Goal: Task Accomplishment & Management: Manage account settings

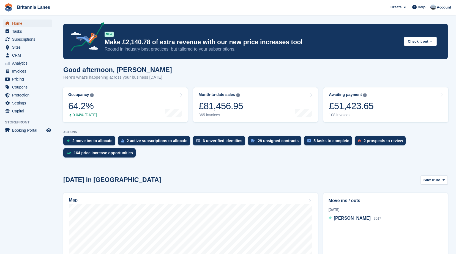
click at [21, 22] on span "Home" at bounding box center [28, 24] width 33 height 8
click at [188, 2] on span "Britannia Lanes Create Subscription Invoice Contact Deal Discount Page Help Cha…" at bounding box center [228, 7] width 456 height 15
click at [24, 40] on span "Subscriptions" at bounding box center [28, 39] width 33 height 8
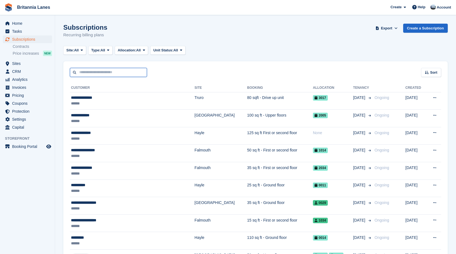
click at [101, 71] on input "text" at bounding box center [108, 72] width 77 height 9
type input "**********"
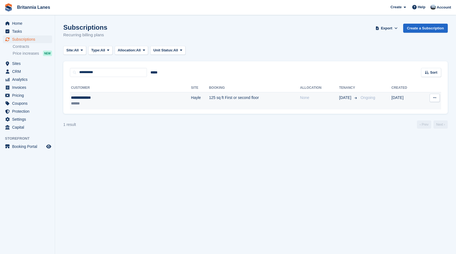
click at [135, 94] on td "**********" at bounding box center [130, 100] width 121 height 17
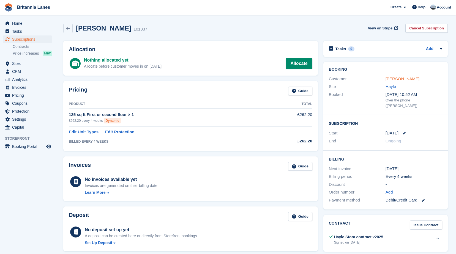
click at [403, 79] on link "Kim Hardcastle" at bounding box center [402, 78] width 34 height 5
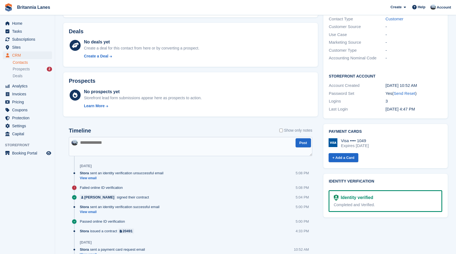
scroll to position [193, 0]
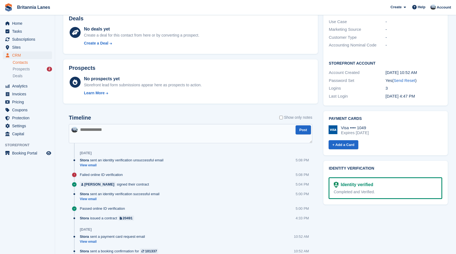
click at [125, 207] on div "Passed online ID verification" at bounding box center [104, 208] width 48 height 5
click at [109, 212] on div "Passed online ID verification 5:00 PM" at bounding box center [196, 211] width 232 height 10
drag, startPoint x: 124, startPoint y: 209, endPoint x: 78, endPoint y: 212, distance: 45.8
click at [78, 212] on div "Passed online ID verification 5:00 PM" at bounding box center [190, 211] width 243 height 10
drag, startPoint x: 78, startPoint y: 212, endPoint x: 26, endPoint y: 200, distance: 53.5
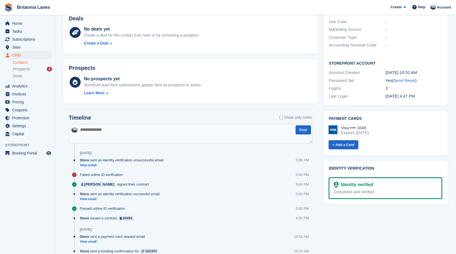
click at [26, 200] on aside "Home Tasks Subscriptions Subscriptions Subscriptions Contracts Price increases …" at bounding box center [27, 128] width 55 height 227
drag, startPoint x: 171, startPoint y: 163, endPoint x: 101, endPoint y: 153, distance: 70.9
click at [101, 153] on div "Timeline Show only notes Post Today Stora sent an identity verification unsucce…" at bounding box center [190, 199] width 243 height 168
drag, startPoint x: 101, startPoint y: 153, endPoint x: 139, endPoint y: 108, distance: 58.5
click at [137, 109] on div "Timeline Show only notes Post Today Stora sent an identity verification unsucce…" at bounding box center [190, 202] width 254 height 186
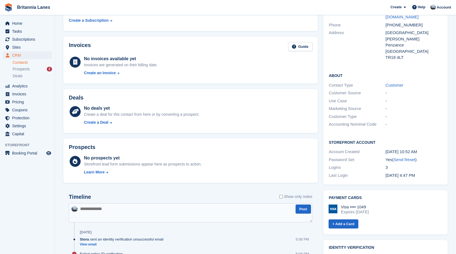
scroll to position [0, 0]
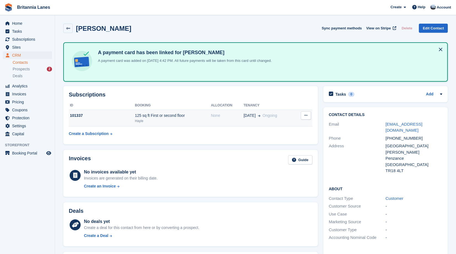
click at [114, 114] on div "101337" at bounding box center [102, 116] width 66 height 6
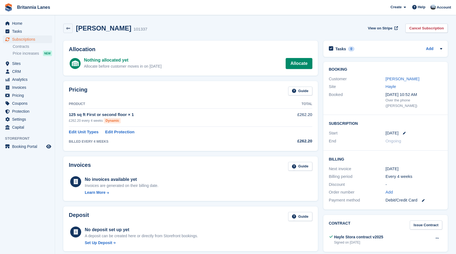
click at [146, 97] on div "Pricing Guide" at bounding box center [190, 93] width 243 height 12
drag, startPoint x: 163, startPoint y: 65, endPoint x: 82, endPoint y: 58, distance: 81.3
click at [82, 58] on div "Nothing allocated yet Allocate before customer moves in on 11 Sep Allocate" at bounding box center [190, 63] width 243 height 14
drag, startPoint x: 82, startPoint y: 58, endPoint x: 160, endPoint y: 53, distance: 78.2
click at [160, 53] on div "Allocation Nothing allocated yet Allocate before customer moves in on 11 Sep Al…" at bounding box center [190, 58] width 254 height 35
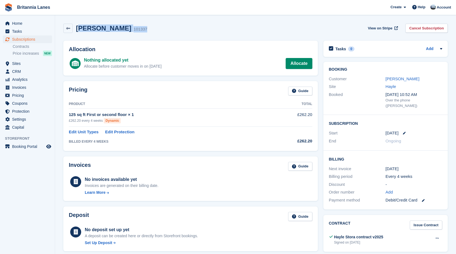
drag, startPoint x: 139, startPoint y: 31, endPoint x: 79, endPoint y: 29, distance: 60.3
click at [79, 29] on div "Kim Hardcastle 101337 View on Stripe Cancel Subscription" at bounding box center [255, 28] width 384 height 9
drag, startPoint x: 79, startPoint y: 29, endPoint x: 158, endPoint y: 34, distance: 79.6
click at [158, 34] on div "Kim Hardcastle 101337 View on Stripe Cancel Subscription" at bounding box center [256, 29] width 390 height 17
drag, startPoint x: 139, startPoint y: 32, endPoint x: 77, endPoint y: 29, distance: 62.0
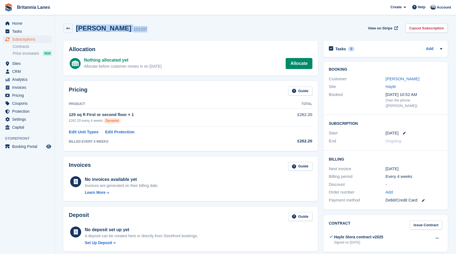
click at [77, 29] on div "Kim Hardcastle 101337 View on Stripe Cancel Subscription" at bounding box center [255, 28] width 384 height 9
drag, startPoint x: 77, startPoint y: 29, endPoint x: 153, endPoint y: 30, distance: 75.7
click at [153, 30] on div "Kim Hardcastle 101337 View on Stripe Cancel Subscription" at bounding box center [255, 28] width 384 height 9
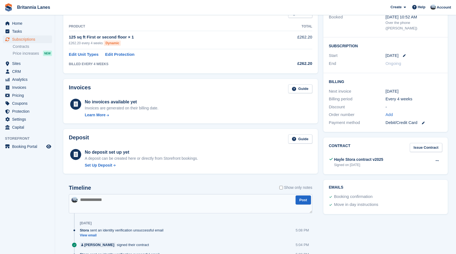
scroll to position [83, 0]
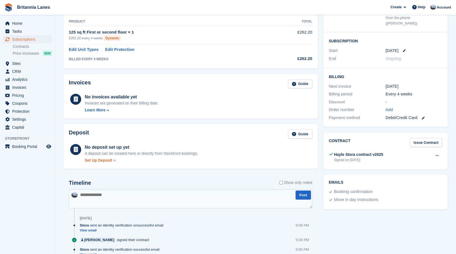
click at [111, 161] on div "Set Up Deposit" at bounding box center [141, 161] width 113 height 6
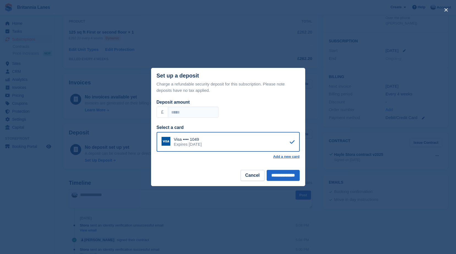
click at [259, 162] on div "Select a card Visa •••• 1049 Expires December 2029 Add a new card" at bounding box center [228, 143] width 143 height 39
click at [281, 176] on input "**********" at bounding box center [283, 175] width 33 height 11
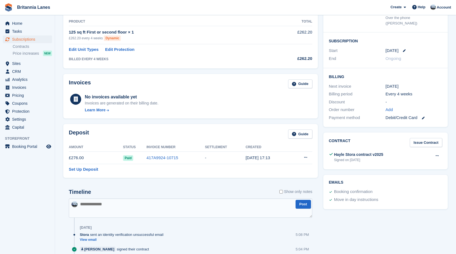
click at [127, 132] on div "Deposit Guide" at bounding box center [190, 136] width 243 height 12
drag, startPoint x: 178, startPoint y: 158, endPoint x: 143, endPoint y: 159, distance: 35.2
click at [143, 159] on tr "£276.00 Paid 417A9924-10715 - 14 Aug, 17:13 Settle deposit" at bounding box center [190, 158] width 243 height 12
drag, startPoint x: 143, startPoint y: 159, endPoint x: 132, endPoint y: 131, distance: 30.2
click at [132, 131] on div "Deposit Guide" at bounding box center [190, 136] width 243 height 12
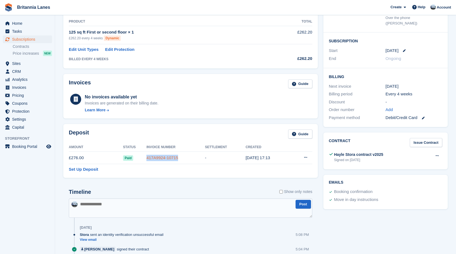
drag, startPoint x: 177, startPoint y: 158, endPoint x: 144, endPoint y: 159, distance: 32.2
click at [146, 159] on td "417A9924-10715" at bounding box center [175, 158] width 59 height 12
drag, startPoint x: 144, startPoint y: 159, endPoint x: 130, endPoint y: 132, distance: 30.3
click at [130, 133] on div "Deposit Guide" at bounding box center [190, 136] width 243 height 12
drag, startPoint x: 177, startPoint y: 157, endPoint x: 145, endPoint y: 158, distance: 31.7
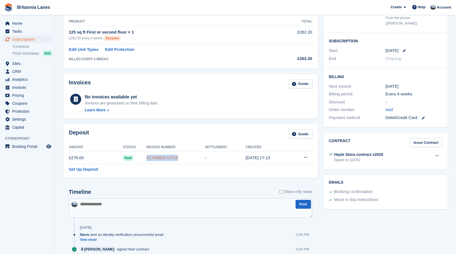
click at [146, 158] on td "417A9924-10715" at bounding box center [175, 158] width 59 height 12
drag, startPoint x: 145, startPoint y: 158, endPoint x: 125, endPoint y: 132, distance: 33.4
click at [121, 128] on div "Deposit Guide Amount Status Invoice Number Settlement Created £276.00 Paid 417A…" at bounding box center [190, 151] width 254 height 54
drag, startPoint x: 177, startPoint y: 159, endPoint x: 141, endPoint y: 159, distance: 36.0
click at [141, 159] on tr "£276.00 Paid 417A9924-10715 - 14 Aug, 17:13 Settle deposit" at bounding box center [190, 158] width 243 height 12
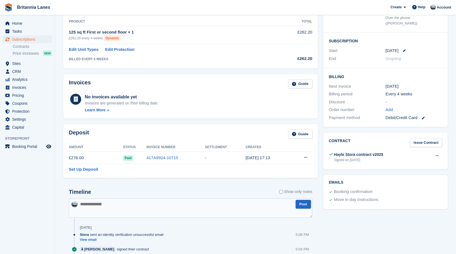
drag, startPoint x: 141, startPoint y: 159, endPoint x: 128, endPoint y: 134, distance: 27.6
click at [127, 133] on div "Deposit Guide" at bounding box center [190, 136] width 243 height 12
drag, startPoint x: 177, startPoint y: 160, endPoint x: 139, endPoint y: 160, distance: 37.4
click at [139, 160] on tr "£276.00 Paid 417A9924-10715 - 14 Aug, 17:13 Settle deposit" at bounding box center [190, 158] width 243 height 12
drag, startPoint x: 139, startPoint y: 160, endPoint x: 135, endPoint y: 136, distance: 23.8
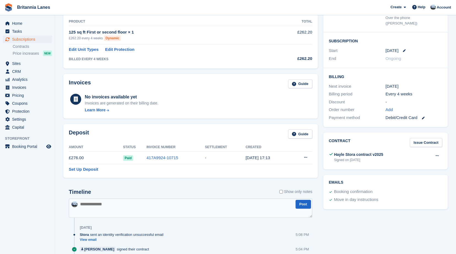
click at [136, 136] on div "Deposit Guide" at bounding box center [190, 136] width 243 height 12
drag, startPoint x: 177, startPoint y: 159, endPoint x: 145, endPoint y: 159, distance: 32.2
click at [146, 159] on td "417A9924-10715" at bounding box center [175, 158] width 59 height 12
drag, startPoint x: 145, startPoint y: 159, endPoint x: 134, endPoint y: 137, distance: 25.0
click at [133, 134] on div "Deposit Guide" at bounding box center [190, 136] width 243 height 12
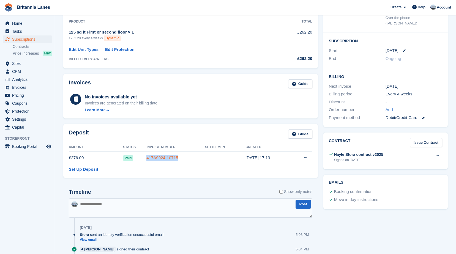
drag, startPoint x: 177, startPoint y: 160, endPoint x: 145, endPoint y: 158, distance: 32.5
click at [146, 158] on td "417A9924-10715" at bounding box center [175, 158] width 59 height 12
drag, startPoint x: 145, startPoint y: 158, endPoint x: 128, endPoint y: 134, distance: 29.3
click at [128, 134] on div "Deposit Guide" at bounding box center [190, 136] width 243 height 12
drag, startPoint x: 178, startPoint y: 158, endPoint x: 141, endPoint y: 159, distance: 37.4
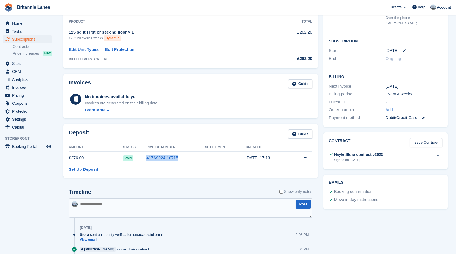
click at [141, 159] on tr "£276.00 Paid 417A9924-10715 - 14 Aug, 17:13 Settle deposit" at bounding box center [190, 158] width 243 height 12
drag, startPoint x: 141, startPoint y: 159, endPoint x: 140, endPoint y: 141, distance: 18.2
click at [140, 141] on div "Deposit Guide" at bounding box center [190, 136] width 243 height 12
drag, startPoint x: 158, startPoint y: 104, endPoint x: 81, endPoint y: 98, distance: 77.8
click at [81, 98] on div "No invoices available yet Invoices are generated on their billing date. Learn M…" at bounding box center [190, 103] width 243 height 20
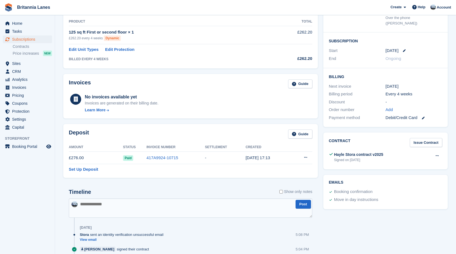
drag, startPoint x: 81, startPoint y: 98, endPoint x: 137, endPoint y: 116, distance: 58.8
click at [137, 116] on div "Invoices Guide No invoices available yet Invoices are generated on their billin…" at bounding box center [190, 96] width 254 height 45
drag, startPoint x: 159, startPoint y: 105, endPoint x: 86, endPoint y: 95, distance: 74.0
click at [86, 95] on div "No invoices available yet Invoices are generated on their billing date. Learn M…" at bounding box center [190, 103] width 243 height 20
drag, startPoint x: 86, startPoint y: 95, endPoint x: 154, endPoint y: 97, distance: 68.3
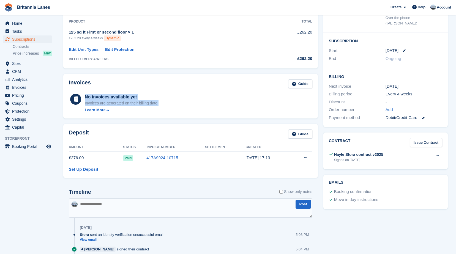
click at [154, 97] on div "No invoices available yet" at bounding box center [122, 97] width 74 height 7
drag, startPoint x: 159, startPoint y: 104, endPoint x: 82, endPoint y: 98, distance: 77.9
click at [82, 98] on div "No invoices available yet Invoices are generated on their billing date. Learn M…" at bounding box center [190, 103] width 243 height 20
drag, startPoint x: 82, startPoint y: 98, endPoint x: 152, endPoint y: 96, distance: 70.2
click at [152, 96] on div "No invoices available yet" at bounding box center [122, 97] width 74 height 7
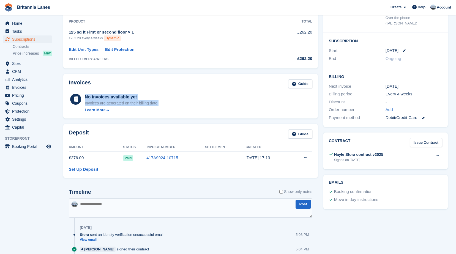
drag, startPoint x: 160, startPoint y: 103, endPoint x: 83, endPoint y: 100, distance: 77.6
click at [83, 100] on div "No invoices available yet Invoices are generated on their billing date. Learn M…" at bounding box center [190, 103] width 243 height 20
drag, startPoint x: 83, startPoint y: 100, endPoint x: 142, endPoint y: 99, distance: 58.9
click at [142, 99] on div "No invoices available yet" at bounding box center [122, 97] width 74 height 7
drag, startPoint x: 162, startPoint y: 104, endPoint x: 86, endPoint y: 96, distance: 76.8
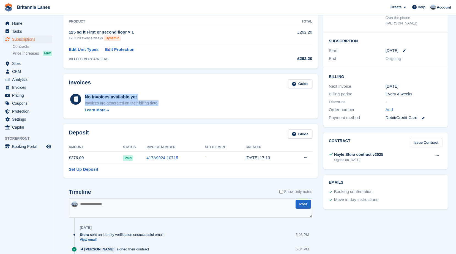
click at [86, 96] on div "No invoices available yet Invoices are generated on their billing date. Learn M…" at bounding box center [190, 103] width 243 height 20
drag, startPoint x: 86, startPoint y: 96, endPoint x: 150, endPoint y: 95, distance: 64.1
click at [150, 95] on div "No invoices available yet" at bounding box center [122, 97] width 74 height 7
drag, startPoint x: 161, startPoint y: 105, endPoint x: 86, endPoint y: 97, distance: 75.8
click at [86, 97] on div "No invoices available yet Invoices are generated on their billing date. Learn M…" at bounding box center [190, 103] width 243 height 20
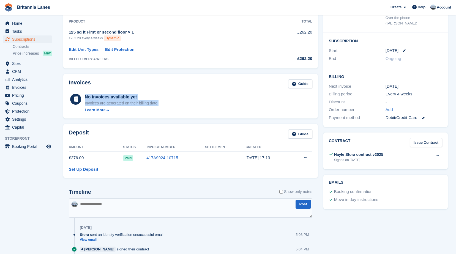
click at [139, 95] on div "No invoices available yet" at bounding box center [122, 97] width 74 height 7
drag, startPoint x: 160, startPoint y: 102, endPoint x: 85, endPoint y: 93, distance: 76.0
click at [85, 93] on div "No invoices available yet Invoices are generated on their billing date. Learn M…" at bounding box center [190, 103] width 243 height 20
drag, startPoint x: 85, startPoint y: 93, endPoint x: 130, endPoint y: 90, distance: 45.2
click at [130, 90] on div "Invoices Guide" at bounding box center [190, 86] width 243 height 12
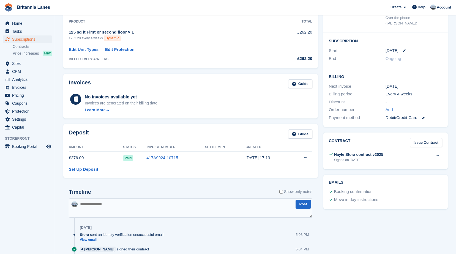
click at [135, 98] on div "No invoices available yet" at bounding box center [122, 97] width 74 height 7
drag, startPoint x: 161, startPoint y: 105, endPoint x: 85, endPoint y: 95, distance: 76.8
click at [85, 95] on div "No invoices available yet Invoices are generated on their billing date. Learn M…" at bounding box center [190, 103] width 243 height 20
drag, startPoint x: 85, startPoint y: 95, endPoint x: 82, endPoint y: 86, distance: 9.8
click at [82, 86] on h2 "Invoices" at bounding box center [80, 84] width 22 height 9
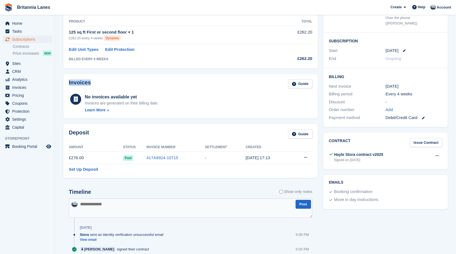
drag, startPoint x: 69, startPoint y: 83, endPoint x: 94, endPoint y: 85, distance: 25.9
click at [94, 85] on div "Invoices Guide No invoices available yet Invoices are generated on their billin…" at bounding box center [190, 96] width 254 height 45
drag, startPoint x: 94, startPoint y: 85, endPoint x: 67, endPoint y: 67, distance: 32.9
click at [67, 67] on div "Pricing Guide Product Total 125 sq ft First or second floor × 1 £262.20 every 4…" at bounding box center [190, 34] width 254 height 70
drag, startPoint x: 147, startPoint y: 106, endPoint x: 82, endPoint y: 96, distance: 65.7
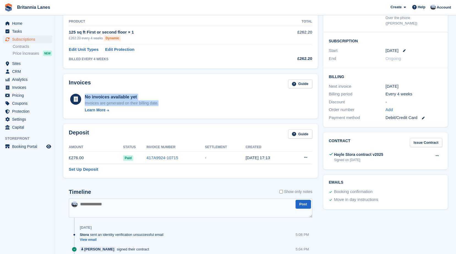
click at [82, 96] on div "No invoices available yet Invoices are generated on their billing date. Learn M…" at bounding box center [190, 103] width 243 height 20
drag, startPoint x: 82, startPoint y: 96, endPoint x: 146, endPoint y: 94, distance: 63.3
click at [146, 94] on div "No invoices available yet Invoices are generated on their billing date. Learn M…" at bounding box center [190, 103] width 243 height 20
drag, startPoint x: 161, startPoint y: 105, endPoint x: 78, endPoint y: 98, distance: 83.0
click at [78, 98] on div "No invoices available yet Invoices are generated on their billing date. Learn M…" at bounding box center [190, 103] width 243 height 20
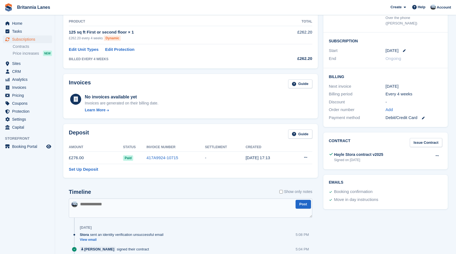
drag, startPoint x: 78, startPoint y: 98, endPoint x: 133, endPoint y: 81, distance: 57.3
click at [133, 81] on div "Invoices Guide" at bounding box center [190, 86] width 243 height 12
drag, startPoint x: 163, startPoint y: 104, endPoint x: 85, endPoint y: 95, distance: 78.4
click at [85, 95] on div "No invoices available yet Invoices are generated on their billing date. Learn M…" at bounding box center [190, 103] width 243 height 20
drag, startPoint x: 85, startPoint y: 95, endPoint x: 70, endPoint y: 73, distance: 27.0
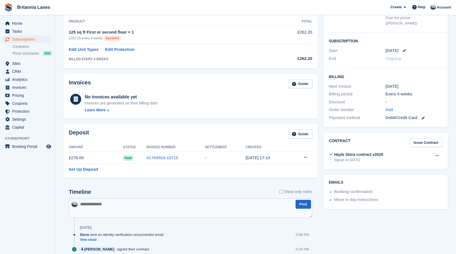
click at [72, 72] on div "Invoices Guide No invoices available yet Invoices are generated on their billin…" at bounding box center [191, 96] width 260 height 50
drag, startPoint x: 66, startPoint y: 34, endPoint x: 136, endPoint y: 43, distance: 71.0
click at [136, 43] on div "Pricing Guide Product Total 125 sq ft First or second floor × 1 £262.20 every 4…" at bounding box center [190, 34] width 254 height 70
drag, startPoint x: 136, startPoint y: 43, endPoint x: 165, endPoint y: 58, distance: 32.7
click at [165, 58] on div "BILLED EVERY 4 WEEKS" at bounding box center [168, 59] width 198 height 5
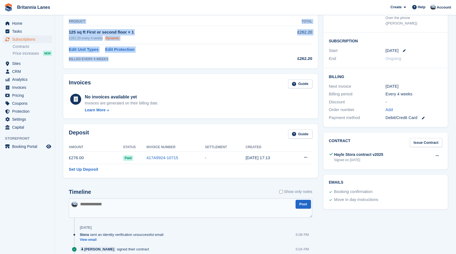
drag, startPoint x: 103, startPoint y: 64, endPoint x: 109, endPoint y: 59, distance: 7.2
click at [109, 59] on div "Pricing Guide Product Total 125 sq ft First or second floor × 1 £262.20 every 4…" at bounding box center [190, 34] width 254 height 70
drag, startPoint x: 109, startPoint y: 59, endPoint x: 131, endPoint y: 69, distance: 24.1
click at [131, 69] on div "Pricing Guide Product Total 125 sq ft First or second floor × 1 £262.20 every 4…" at bounding box center [191, 33] width 260 height 75
drag, startPoint x: 124, startPoint y: 68, endPoint x: 106, endPoint y: 61, distance: 19.4
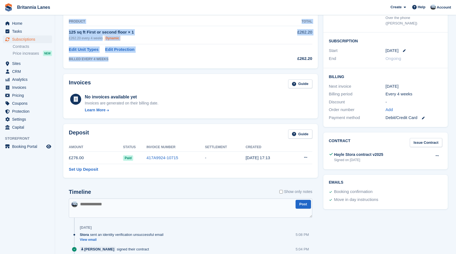
click at [106, 61] on div "Pricing Guide Product Total 125 sq ft First or second floor × 1 £262.20 every 4…" at bounding box center [190, 34] width 254 height 70
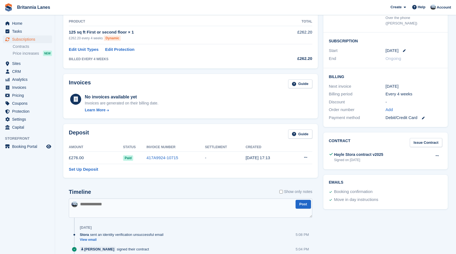
click at [299, 62] on td "£262.20" at bounding box center [289, 58] width 45 height 10
drag, startPoint x: 299, startPoint y: 62, endPoint x: 315, endPoint y: 62, distance: 16.0
click at [315, 62] on div "Pricing Guide Product Total 125 sq ft First or second floor × 1 £262.20 every 4…" at bounding box center [190, 34] width 254 height 70
drag, startPoint x: 314, startPoint y: 59, endPoint x: 64, endPoint y: 20, distance: 252.3
click at [64, 20] on div "Pricing Guide Product Total 125 sq ft First or second floor × 1 £262.20 every 4…" at bounding box center [190, 34] width 254 height 70
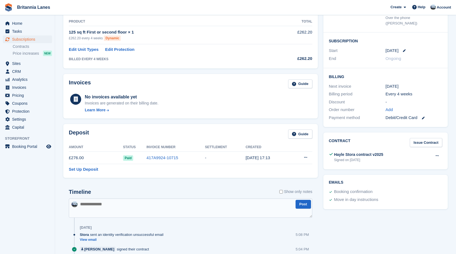
drag
click at [154, 67] on div "Pricing Guide Product Total 125 sq ft First or second floor × 1 £262.20 every 4…" at bounding box center [190, 34] width 254 height 70
click at [147, 14] on span "Britannia Lanes Create Subscription Invoice Contact Deal Discount Page Help Cha…" at bounding box center [228, 7] width 456 height 15
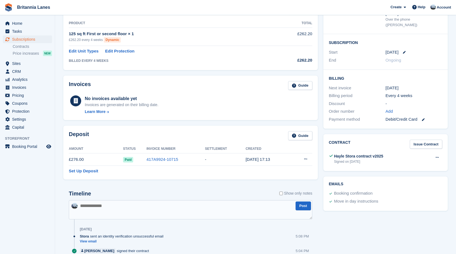
scroll to position [0, 0]
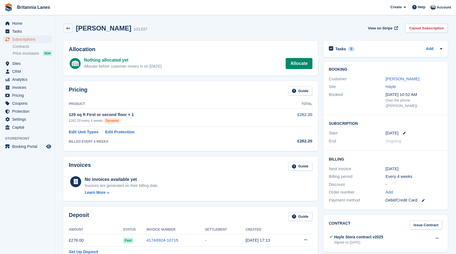
click at [133, 91] on div "Pricing Guide" at bounding box center [190, 93] width 243 height 12
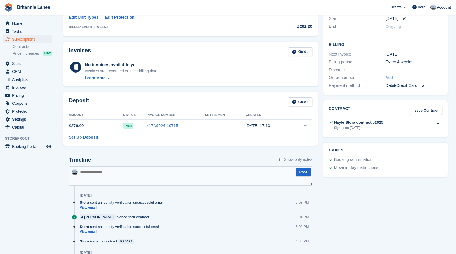
scroll to position [138, 0]
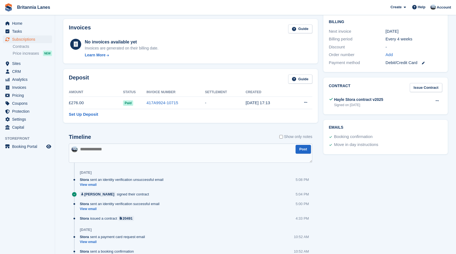
drag, startPoint x: 104, startPoint y: 77, endPoint x: 86, endPoint y: 85, distance: 20.4
click at [103, 77] on div "Deposit Guide" at bounding box center [190, 81] width 243 height 12
drag, startPoint x: 68, startPoint y: 77, endPoint x: 89, endPoint y: 80, distance: 21.7
click at [89, 80] on div "Deposit Guide Amount Status Invoice Number Settlement Created £276.00 Paid 417A…" at bounding box center [190, 96] width 254 height 54
drag, startPoint x: 89, startPoint y: 80, endPoint x: 183, endPoint y: 81, distance: 93.3
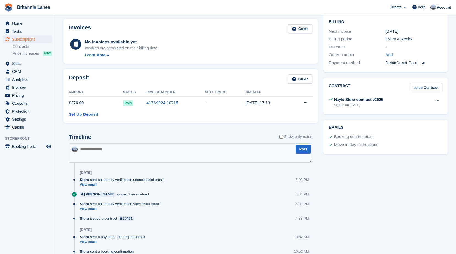
click at [174, 80] on div "Deposit Guide" at bounding box center [190, 81] width 243 height 12
drag, startPoint x: 261, startPoint y: 92, endPoint x: 68, endPoint y: 91, distance: 193.1
click at [68, 91] on div "Deposit Guide Amount Status Invoice Number Settlement Created £276.00 Paid 417A…" at bounding box center [190, 96] width 254 height 54
click at [174, 84] on div "Deposit Guide" at bounding box center [190, 81] width 243 height 12
drag, startPoint x: 256, startPoint y: 91, endPoint x: 68, endPoint y: 92, distance: 187.4
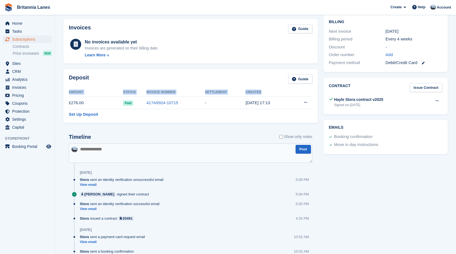
click at [68, 92] on div "Deposit Guide Amount Status Invoice Number Settlement Created £276.00 Paid 417A…" at bounding box center [190, 96] width 254 height 54
click at [214, 73] on div "Deposit Guide Amount Status Invoice Number Settlement Created £276.00 Paid 417A…" at bounding box center [190, 96] width 254 height 54
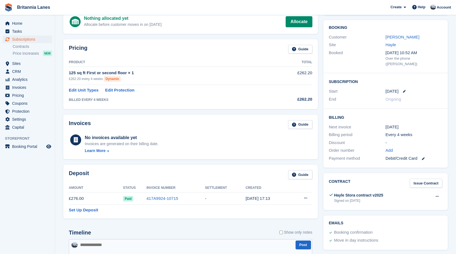
scroll to position [55, 0]
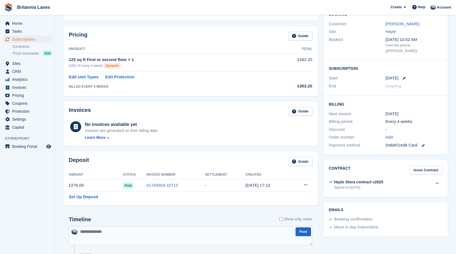
drag, startPoint x: 151, startPoint y: 144, endPoint x: 163, endPoint y: 157, distance: 16.9
click at [163, 157] on div "Allocation Nothing allocated yet Allocate before customer moves in on 11 Sep Al…" at bounding box center [191, 176] width 260 height 387
drag, startPoint x: 163, startPoint y: 157, endPoint x: 139, endPoint y: 108, distance: 54.1
click at [139, 108] on div "Invoices Guide" at bounding box center [190, 113] width 243 height 12
drag, startPoint x: 80, startPoint y: 66, endPoint x: 70, endPoint y: 66, distance: 10.5
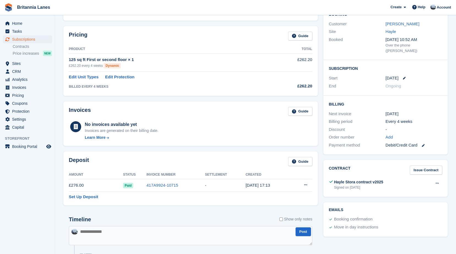
click at [70, 66] on div "£262.20 every 4 weeks Dynamic" at bounding box center [168, 66] width 198 height 6
click at [168, 46] on th "Product" at bounding box center [168, 49] width 198 height 9
drag, startPoint x: 121, startPoint y: 67, endPoint x: 68, endPoint y: 62, distance: 53.3
click at [68, 62] on div "Pricing Guide Product Total 125 sq ft First or second floor × 1 £262.20 every 4…" at bounding box center [190, 61] width 254 height 70
drag, startPoint x: 68, startPoint y: 62, endPoint x: 121, endPoint y: 68, distance: 52.6
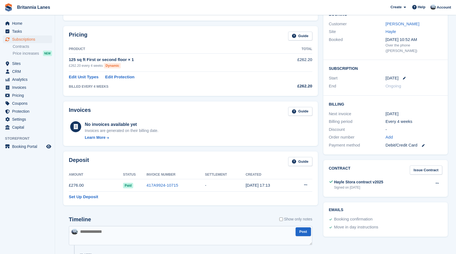
click at [121, 68] on div "£262.20 every 4 weeks Dynamic" at bounding box center [168, 66] width 198 height 6
drag, startPoint x: 118, startPoint y: 65, endPoint x: 69, endPoint y: 61, distance: 49.7
click at [69, 61] on td "125 sq ft First or second floor × 1 £262.20 every 4 weeks Dynamic" at bounding box center [168, 63] width 198 height 18
drag, startPoint x: 69, startPoint y: 61, endPoint x: 125, endPoint y: 67, distance: 57.0
click at [125, 67] on div "£262.20 every 4 weeks Dynamic" at bounding box center [168, 66] width 198 height 6
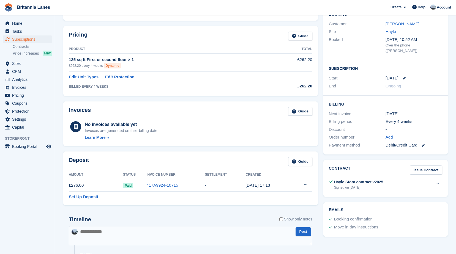
drag, startPoint x: 114, startPoint y: 67, endPoint x: 69, endPoint y: 60, distance: 46.2
click at [69, 60] on div "Pricing Guide Product Total 125 sq ft First or second floor × 1 £262.20 every 4…" at bounding box center [190, 61] width 254 height 70
drag, startPoint x: 69, startPoint y: 60, endPoint x: 120, endPoint y: 67, distance: 51.7
click at [120, 67] on div "£262.20 every 4 weeks Dynamic" at bounding box center [168, 66] width 198 height 6
click at [114, 98] on div "Pricing Guide Product Total 125 sq ft First or second floor × 1 £262.20 every 4…" at bounding box center [191, 60] width 260 height 75
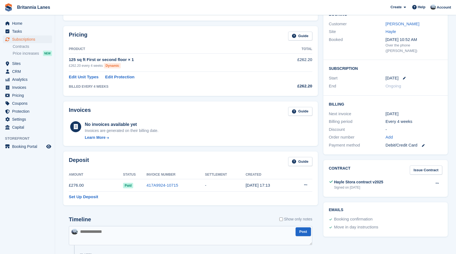
drag, startPoint x: 132, startPoint y: 60, endPoint x: 69, endPoint y: 60, distance: 63.0
click at [69, 60] on div "125 sq ft First or second floor × 1" at bounding box center [168, 60] width 198 height 6
drag, startPoint x: 135, startPoint y: 70, endPoint x: 122, endPoint y: 69, distance: 13.8
click at [134, 69] on td "125 sq ft First or second floor × 1 £262.20 every 4 weeks Dynamic" at bounding box center [168, 63] width 198 height 18
drag, startPoint x: 119, startPoint y: 67, endPoint x: 69, endPoint y: 61, distance: 50.4
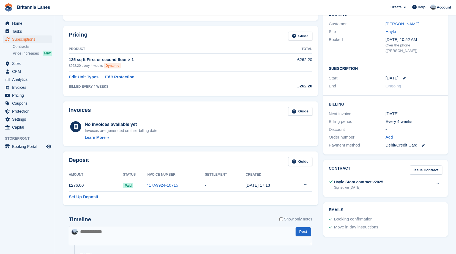
click at [69, 61] on td "125 sq ft First or second floor × 1 £262.20 every 4 weeks Dynamic" at bounding box center [168, 63] width 198 height 18
drag, startPoint x: 69, startPoint y: 61, endPoint x: 127, endPoint y: 67, distance: 58.9
click at [127, 67] on div "£262.20 every 4 weeks Dynamic" at bounding box center [168, 66] width 198 height 6
drag, startPoint x: 119, startPoint y: 69, endPoint x: 69, endPoint y: 60, distance: 50.8
click at [69, 60] on td "125 sq ft First or second floor × 1 £262.20 every 4 weeks Dynamic" at bounding box center [168, 63] width 198 height 18
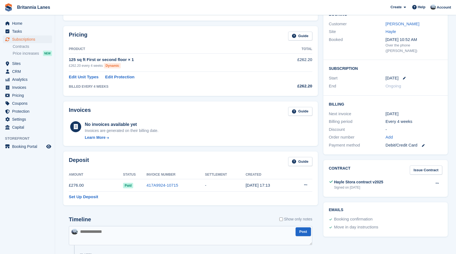
click at [165, 69] on td "125 sq ft First or second floor × 1 £262.20 every 4 weeks Dynamic" at bounding box center [168, 63] width 198 height 18
drag, startPoint x: 313, startPoint y: 61, endPoint x: 69, endPoint y: 59, distance: 244.6
click at [69, 59] on div "Pricing Guide Product Total 125 sq ft First or second floor × 1 £262.20 every 4…" at bounding box center [190, 61] width 254 height 70
click at [209, 104] on div "Invoices Guide No invoices available yet Invoices are generated on their billin…" at bounding box center [190, 124] width 254 height 45
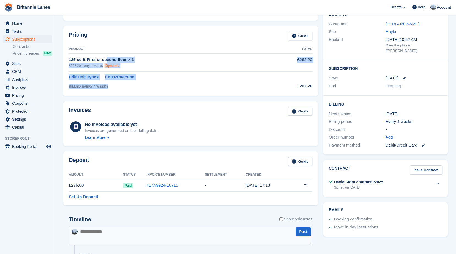
drag, startPoint x: 109, startPoint y: 88, endPoint x: 69, endPoint y: 59, distance: 49.8
click at [69, 59] on tbody "125 sq ft First or second floor × 1 £262.20 every 4 weeks Dynamic £262.20 Edit …" at bounding box center [190, 72] width 243 height 37
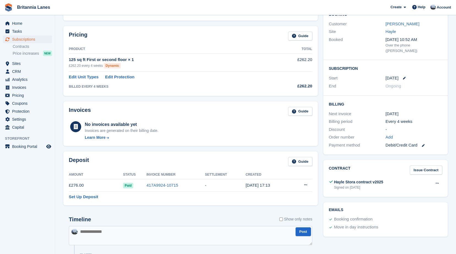
click at [145, 51] on th "Product" at bounding box center [168, 49] width 198 height 9
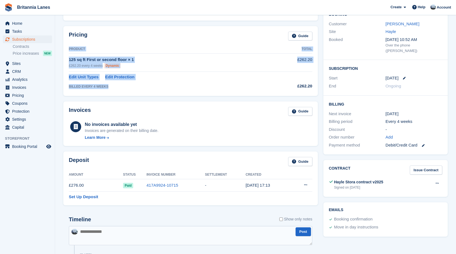
drag, startPoint x: 105, startPoint y: 88, endPoint x: 67, endPoint y: 58, distance: 48.4
click at [67, 58] on div "Pricing Guide Product Total 125 sq ft First or second floor × 1 £262.20 every 4…" at bounding box center [190, 61] width 254 height 70
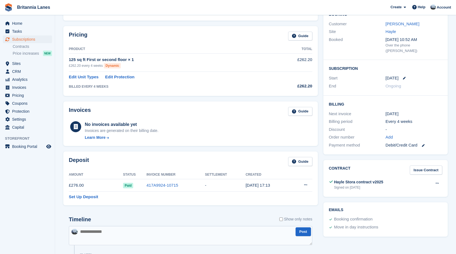
drag, startPoint x: 67, startPoint y: 58, endPoint x: 143, endPoint y: 31, distance: 80.7
click at [143, 31] on div "Pricing Guide Product Total 125 sq ft First or second floor × 1 £262.20 every 4…" at bounding box center [190, 61] width 254 height 70
click at [128, 75] on link "Edit Protection" at bounding box center [119, 77] width 29 height 6
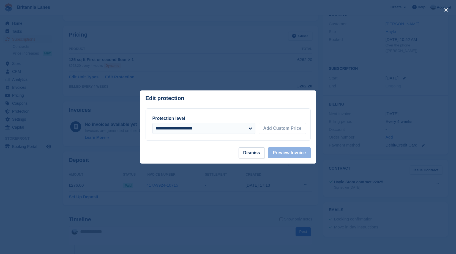
click at [208, 150] on footer "Dismiss Preview Invoice" at bounding box center [228, 155] width 176 height 16
click at [247, 155] on button "Dismiss" at bounding box center [252, 152] width 26 height 11
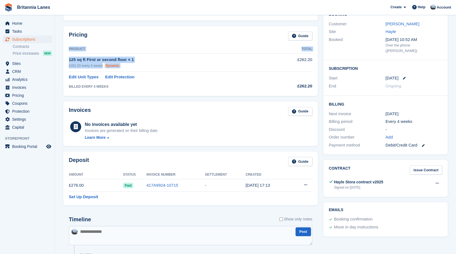
drag, startPoint x: 313, startPoint y: 61, endPoint x: 295, endPoint y: 60, distance: 17.4
click at [295, 60] on div "Pricing Guide Product Total 125 sq ft First or second floor × 1 £262.20 every 4…" at bounding box center [190, 61] width 254 height 70
drag, startPoint x: 295, startPoint y: 60, endPoint x: 272, endPoint y: 53, distance: 24.0
click at [272, 53] on th "Total" at bounding box center [289, 49] width 45 height 9
drag, startPoint x: 312, startPoint y: 62, endPoint x: 294, endPoint y: 61, distance: 17.9
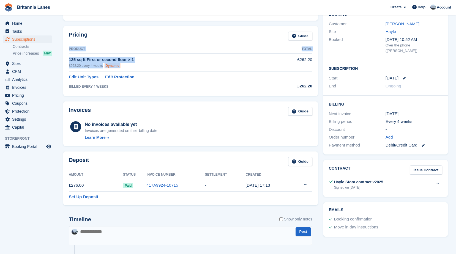
click at [294, 61] on div "Pricing Guide Product Total 125 sq ft First or second floor × 1 £262.20 every 4…" at bounding box center [190, 61] width 254 height 70
drag, startPoint x: 294, startPoint y: 61, endPoint x: 269, endPoint y: 53, distance: 26.3
click at [269, 53] on th "Total" at bounding box center [289, 49] width 45 height 9
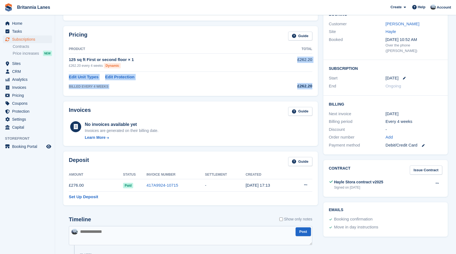
drag, startPoint x: 312, startPoint y: 86, endPoint x: 298, endPoint y: 59, distance: 30.8
click at [298, 59] on tbody "125 sq ft First or second floor × 1 £262.20 every 4 weeks Dynamic £262.20 Edit …" at bounding box center [190, 72] width 243 height 37
drag, startPoint x: 298, startPoint y: 59, endPoint x: 313, endPoint y: 73, distance: 20.4
click at [313, 73] on div "Pricing Guide Product Total 125 sq ft First or second floor × 1 £262.20 every 4…" at bounding box center [190, 61] width 254 height 70
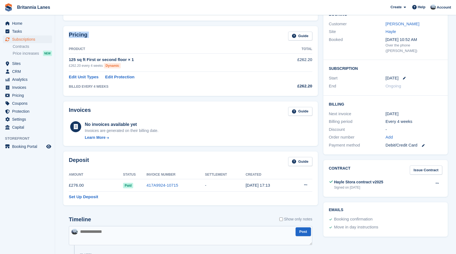
drag, startPoint x: 314, startPoint y: 86, endPoint x: 67, endPoint y: 35, distance: 252.5
click at [67, 35] on div "Pricing Guide Product Total 125 sq ft First or second floor × 1 £262.20 every 4…" at bounding box center [190, 61] width 254 height 70
drag, startPoint x: 67, startPoint y: 35, endPoint x: 127, endPoint y: 42, distance: 60.0
click at [127, 42] on div "Pricing Guide" at bounding box center [190, 38] width 243 height 12
drag, startPoint x: 68, startPoint y: 35, endPoint x: 317, endPoint y: 83, distance: 253.9
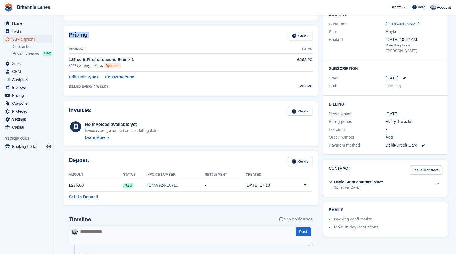
click at [317, 83] on div "Pricing Guide Product Total 125 sq ft First or second floor × 1 £262.20 every 4…" at bounding box center [190, 61] width 254 height 70
drag, startPoint x: 317, startPoint y: 83, endPoint x: 246, endPoint y: 71, distance: 72.4
click at [246, 71] on td "125 sq ft First or second floor × 1 £262.20 every 4 weeks Dynamic" at bounding box center [168, 63] width 198 height 18
drag, startPoint x: 312, startPoint y: 87, endPoint x: 63, endPoint y: 34, distance: 254.5
click at [63, 34] on div "Pricing Guide Product Total 125 sq ft First or second floor × 1 £262.20 every 4…" at bounding box center [190, 61] width 254 height 70
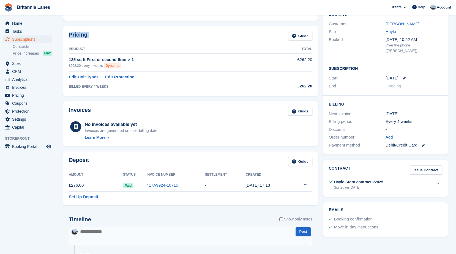
drag, startPoint x: 63, startPoint y: 34, endPoint x: 179, endPoint y: 41, distance: 116.0
click at [179, 41] on div "Pricing Guide" at bounding box center [190, 38] width 243 height 12
click at [270, 72] on td at bounding box center [289, 76] width 45 height 9
click at [113, 95] on div "Pricing Guide Product Total 125 sq ft First or second floor × 1 £262.20 every 4…" at bounding box center [190, 61] width 254 height 70
drag, startPoint x: 87, startPoint y: 35, endPoint x: 69, endPoint y: 34, distance: 18.2
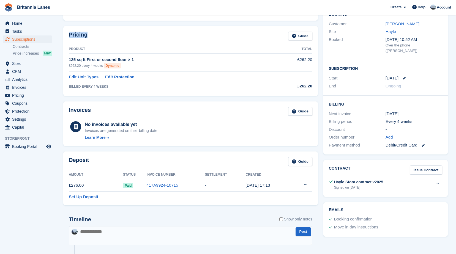
click at [69, 34] on div "Pricing Guide Product Total 125 sq ft First or second floor × 1 £262.20 every 4…" at bounding box center [190, 61] width 254 height 70
drag, startPoint x: 69, startPoint y: 34, endPoint x: 99, endPoint y: 40, distance: 31.2
click at [99, 40] on div "Pricing Guide" at bounding box center [190, 38] width 243 height 12
drag, startPoint x: 87, startPoint y: 37, endPoint x: 69, endPoint y: 37, distance: 18.2
click at [69, 37] on div "Pricing Guide" at bounding box center [190, 38] width 243 height 12
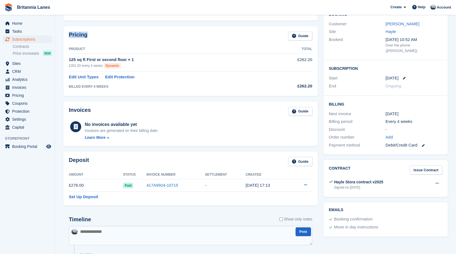
drag, startPoint x: 69, startPoint y: 37, endPoint x: 91, endPoint y: 39, distance: 21.8
click at [91, 39] on div "Pricing Guide" at bounding box center [190, 38] width 243 height 12
drag, startPoint x: 87, startPoint y: 35, endPoint x: 67, endPoint y: 34, distance: 20.1
click at [67, 34] on div "Pricing Guide Product Total 125 sq ft First or second floor × 1 £262.20 every 4…" at bounding box center [190, 61] width 254 height 70
drag, startPoint x: 67, startPoint y: 34, endPoint x: 92, endPoint y: 40, distance: 25.7
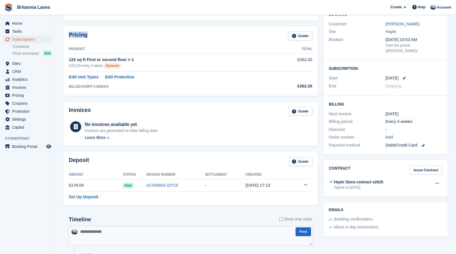
click at [92, 40] on div "Pricing Guide" at bounding box center [190, 38] width 243 height 12
click at [120, 77] on link "Edit Protection" at bounding box center [119, 77] width 29 height 6
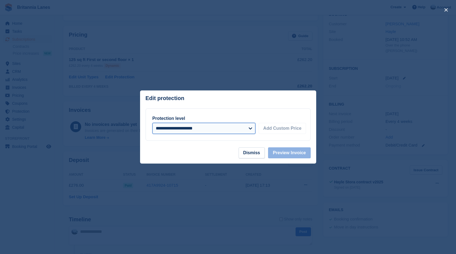
click at [203, 130] on select "**********" at bounding box center [203, 128] width 103 height 11
select select "*****"
click at [152, 124] on select "**********" at bounding box center [203, 128] width 103 height 11
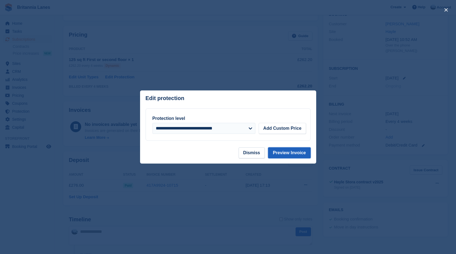
click at [282, 155] on button "Preview Invoice" at bounding box center [289, 152] width 42 height 11
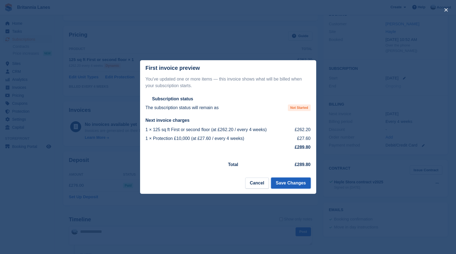
click at [293, 182] on button "Save Changes" at bounding box center [290, 183] width 39 height 11
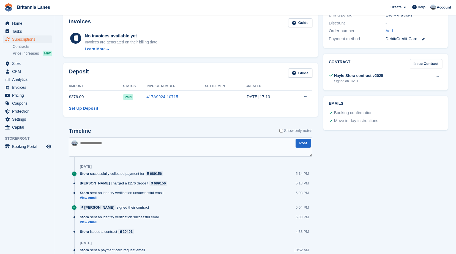
scroll to position [165, 0]
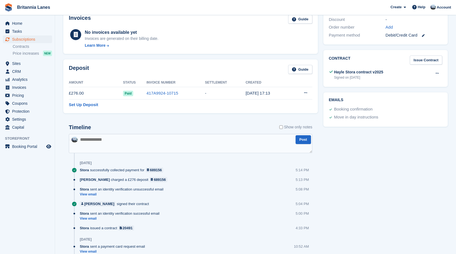
click at [183, 119] on div "Timeline Show only notes Post Today Stora successfully collected payment for 68…" at bounding box center [190, 207] width 254 height 176
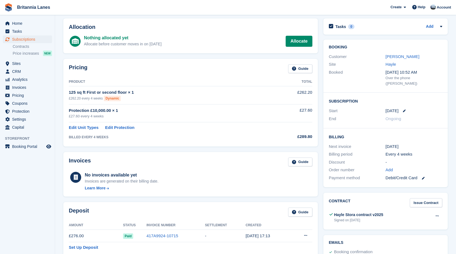
scroll to position [0, 0]
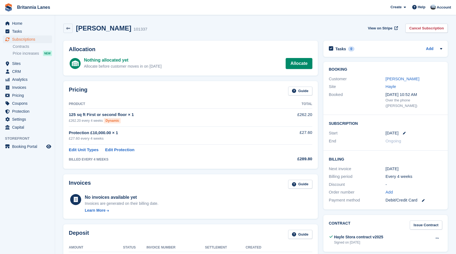
drag, startPoint x: 148, startPoint y: 141, endPoint x: 172, endPoint y: 156, distance: 28.5
click at [172, 156] on tbody "125 sq ft First or second floor × 1 £262.20 every 4 weeks Dynamic £262.20 Prote…" at bounding box center [190, 136] width 243 height 55
copy tbody "£27.60 every 4 weeks £27.60 Edit Unit Types Edit Protection BILLED EVERY 4 WEEKS"
click at [201, 98] on div "Pricing Guide" at bounding box center [190, 93] width 243 height 12
click at [141, 98] on div "Pricing Guide" at bounding box center [190, 93] width 243 height 12
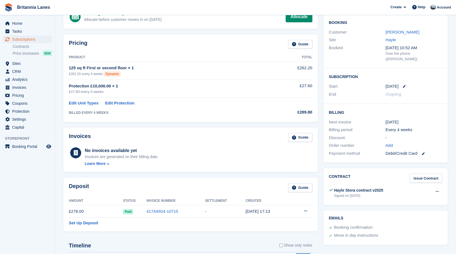
scroll to position [55, 0]
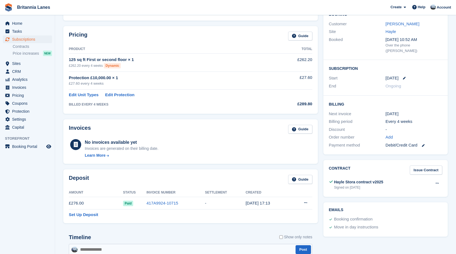
click at [130, 44] on div "Pricing Guide Product Total 125 sq ft First or second floor × 1 £262.20 every 4…" at bounding box center [190, 70] width 254 height 88
click at [34, 38] on span "Subscriptions" at bounding box center [28, 39] width 33 height 8
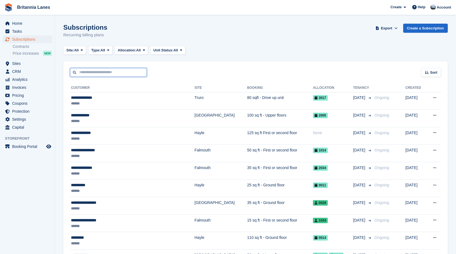
click at [111, 73] on input "text" at bounding box center [108, 72] width 77 height 9
type input "*****"
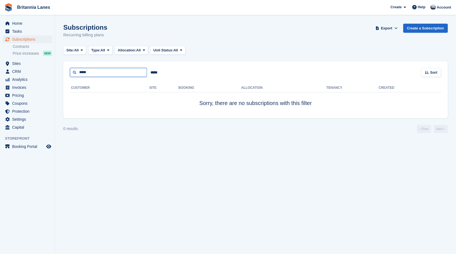
click at [111, 73] on input "*****" at bounding box center [108, 72] width 77 height 9
type input "******"
click at [104, 72] on input "******" at bounding box center [108, 72] width 77 height 9
drag, startPoint x: 104, startPoint y: 72, endPoint x: 48, endPoint y: 72, distance: 55.9
click at [48, 72] on div "Home Tasks Subscriptions Subscriptions Subscriptions Contracts Price increases …" at bounding box center [228, 127] width 456 height 254
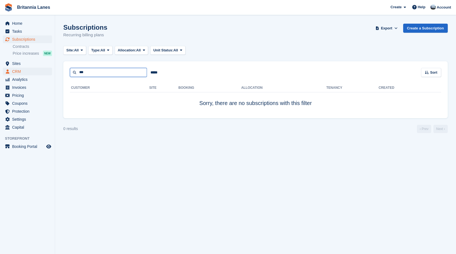
type input "***"
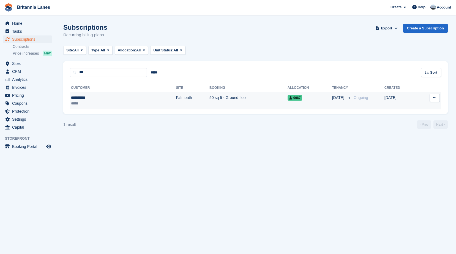
click at [92, 103] on div "*****" at bounding box center [96, 104] width 50 height 6
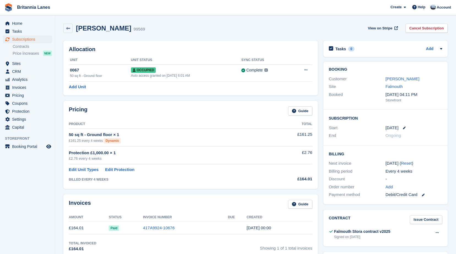
click at [166, 113] on div "Pricing Guide" at bounding box center [190, 112] width 243 height 12
click at [133, 50] on h2 "Allocation" at bounding box center [190, 49] width 243 height 6
click at [113, 72] on div "0067" at bounding box center [100, 70] width 61 height 6
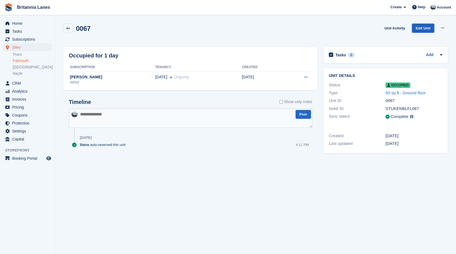
click at [428, 30] on link "Edit Unit" at bounding box center [423, 28] width 22 height 9
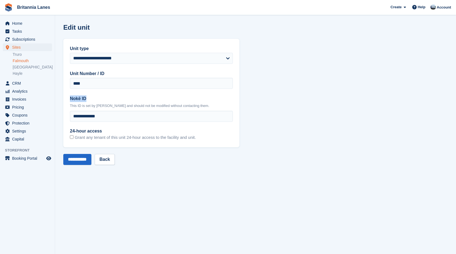
drag, startPoint x: 86, startPoint y: 99, endPoint x: 69, endPoint y: 99, distance: 16.8
click at [69, 99] on div "**********" at bounding box center [151, 93] width 176 height 109
drag, startPoint x: 69, startPoint y: 99, endPoint x: 55, endPoint y: 94, distance: 14.6
click at [55, 94] on section "**********" at bounding box center [255, 127] width 401 height 254
click at [69, 138] on div "**********" at bounding box center [151, 93] width 176 height 109
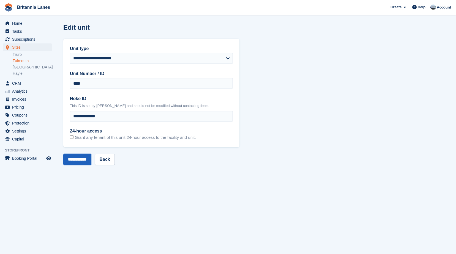
click at [80, 158] on input "**********" at bounding box center [77, 159] width 28 height 11
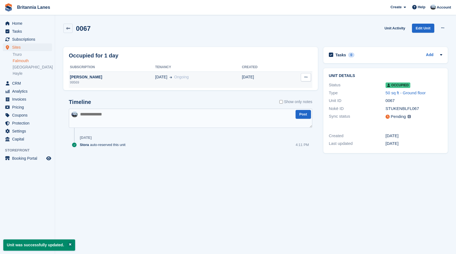
click at [103, 77] on div "[PERSON_NAME]" at bounding box center [112, 77] width 86 height 6
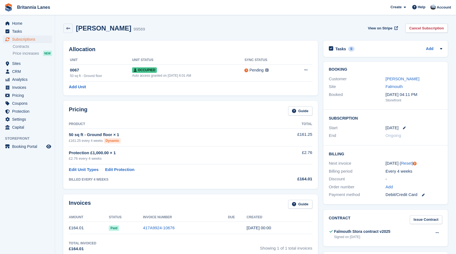
click at [155, 37] on div "[PERSON_NAME] 99569 View on Stripe Cancel Subscription" at bounding box center [256, 29] width 390 height 17
click at [164, 73] on div "Auto access granted on [DATE] 6:01 AM" at bounding box center [188, 75] width 113 height 5
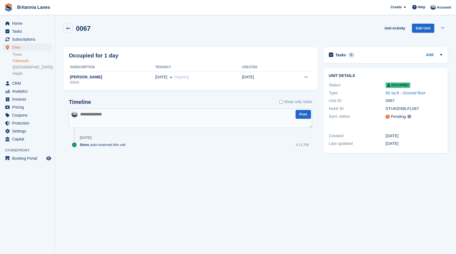
click at [205, 59] on div "Occupied for 1 day" at bounding box center [190, 55] width 243 height 8
click at [20, 22] on span "Home" at bounding box center [28, 24] width 33 height 8
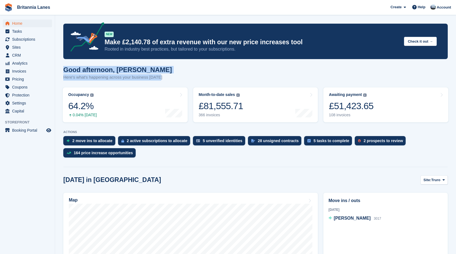
drag, startPoint x: 155, startPoint y: 78, endPoint x: 150, endPoint y: 72, distance: 7.4
drag, startPoint x: 150, startPoint y: 72, endPoint x: 160, endPoint y: 72, distance: 9.9
click at [160, 72] on div "Good afternoon, [PERSON_NAME] Here's what's happening across your business [DAT…" at bounding box center [255, 76] width 384 height 21
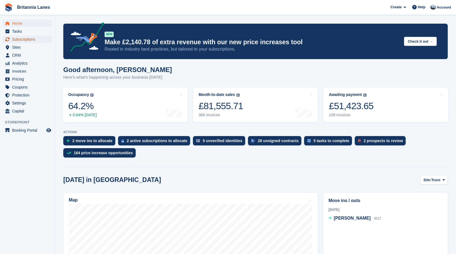
click at [23, 39] on span "Subscriptions" at bounding box center [28, 39] width 33 height 8
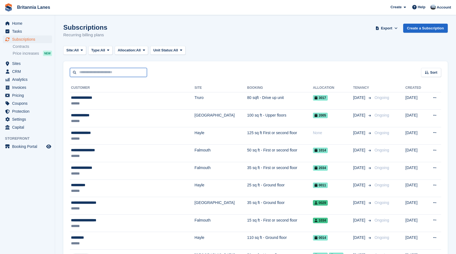
click at [105, 75] on input "text" at bounding box center [108, 72] width 77 height 9
type input "****"
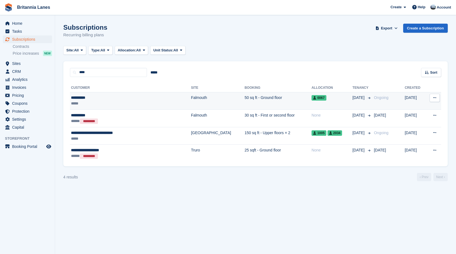
click at [90, 103] on div "*****" at bounding box center [115, 104] width 89 height 6
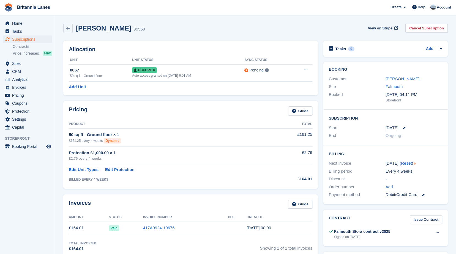
click at [247, 46] on h2 "Allocation" at bounding box center [190, 49] width 243 height 6
drag, startPoint x: 204, startPoint y: 80, endPoint x: 201, endPoint y: 74, distance: 6.3
click at [204, 80] on td "Occupied Auto access granted on [DATE] 6:01 AM" at bounding box center [188, 72] width 113 height 17
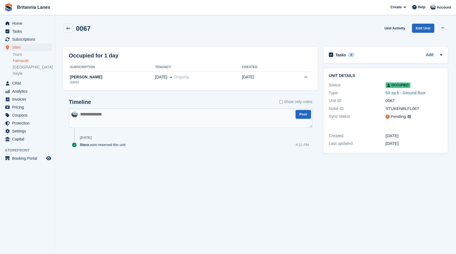
click at [242, 89] on div "Occupied for 1 day Subscription Tenancy Created [PERSON_NAME] 99569 [DATE] Ongo…" at bounding box center [190, 68] width 254 height 43
click at [17, 24] on span "Home" at bounding box center [28, 24] width 33 height 8
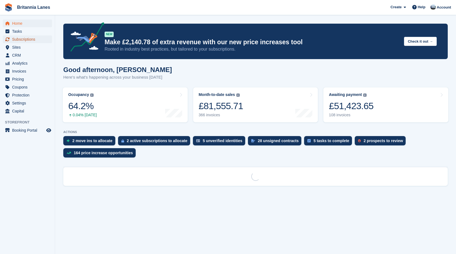
click at [30, 43] on span "Subscriptions" at bounding box center [28, 39] width 33 height 8
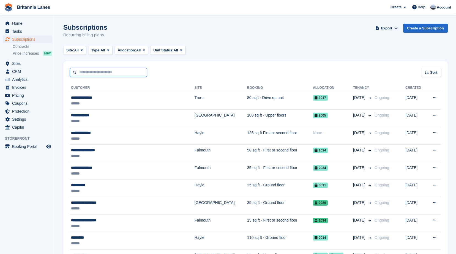
click at [98, 76] on input "text" at bounding box center [108, 72] width 77 height 9
type input "****"
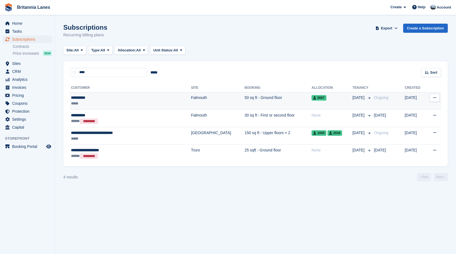
click at [103, 98] on div "**********" at bounding box center [115, 98] width 89 height 6
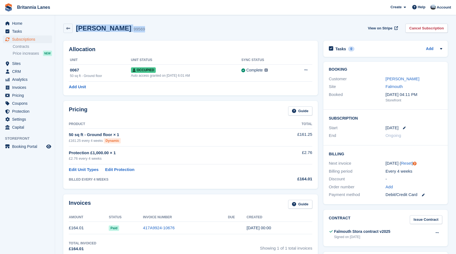
drag, startPoint x: 120, startPoint y: 29, endPoint x: 78, endPoint y: 28, distance: 42.1
click at [78, 28] on div "Dilyn Arro 99569 View on Stripe Cancel Subscription" at bounding box center [255, 28] width 384 height 9
drag, startPoint x: 78, startPoint y: 28, endPoint x: 124, endPoint y: 37, distance: 46.7
click at [124, 37] on div "Dilyn Arro 99569 View on Stripe Cancel Subscription" at bounding box center [256, 29] width 390 height 17
drag, startPoint x: 120, startPoint y: 29, endPoint x: 78, endPoint y: 28, distance: 42.7
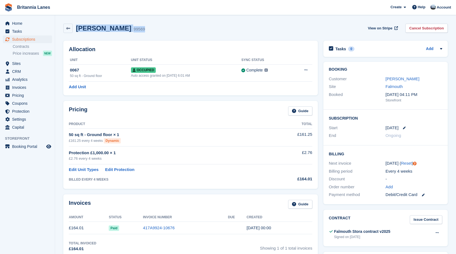
click at [78, 28] on div "Dilyn Arro 99569 View on Stripe Cancel Subscription" at bounding box center [255, 28] width 384 height 9
drag, startPoint x: 78, startPoint y: 28, endPoint x: 130, endPoint y: 39, distance: 53.5
click at [130, 39] on div "Allocation Unit Unit Status Sync Status 0067 50 sq ft - Ground floor Occupied A…" at bounding box center [191, 68] width 260 height 60
drag, startPoint x: 121, startPoint y: 30, endPoint x: 78, endPoint y: 26, distance: 43.4
click at [78, 26] on div "Dilyn Arro 99569 View on Stripe Cancel Subscription" at bounding box center [255, 28] width 384 height 9
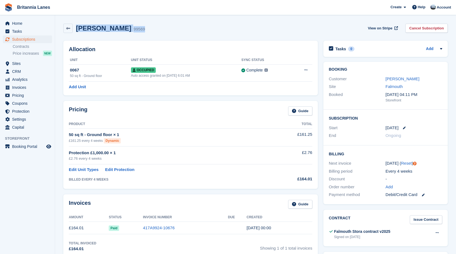
drag, startPoint x: 78, startPoint y: 26, endPoint x: 122, endPoint y: 37, distance: 45.9
click at [122, 37] on div "Dilyn Arro 99569 View on Stripe Cancel Subscription" at bounding box center [256, 29] width 390 height 17
drag, startPoint x: 120, startPoint y: 30, endPoint x: 76, endPoint y: 25, distance: 44.8
click at [76, 25] on div "Dilyn Arro 99569 View on Stripe Cancel Subscription" at bounding box center [255, 28] width 384 height 9
click at [26, 21] on span "Home" at bounding box center [28, 24] width 33 height 8
